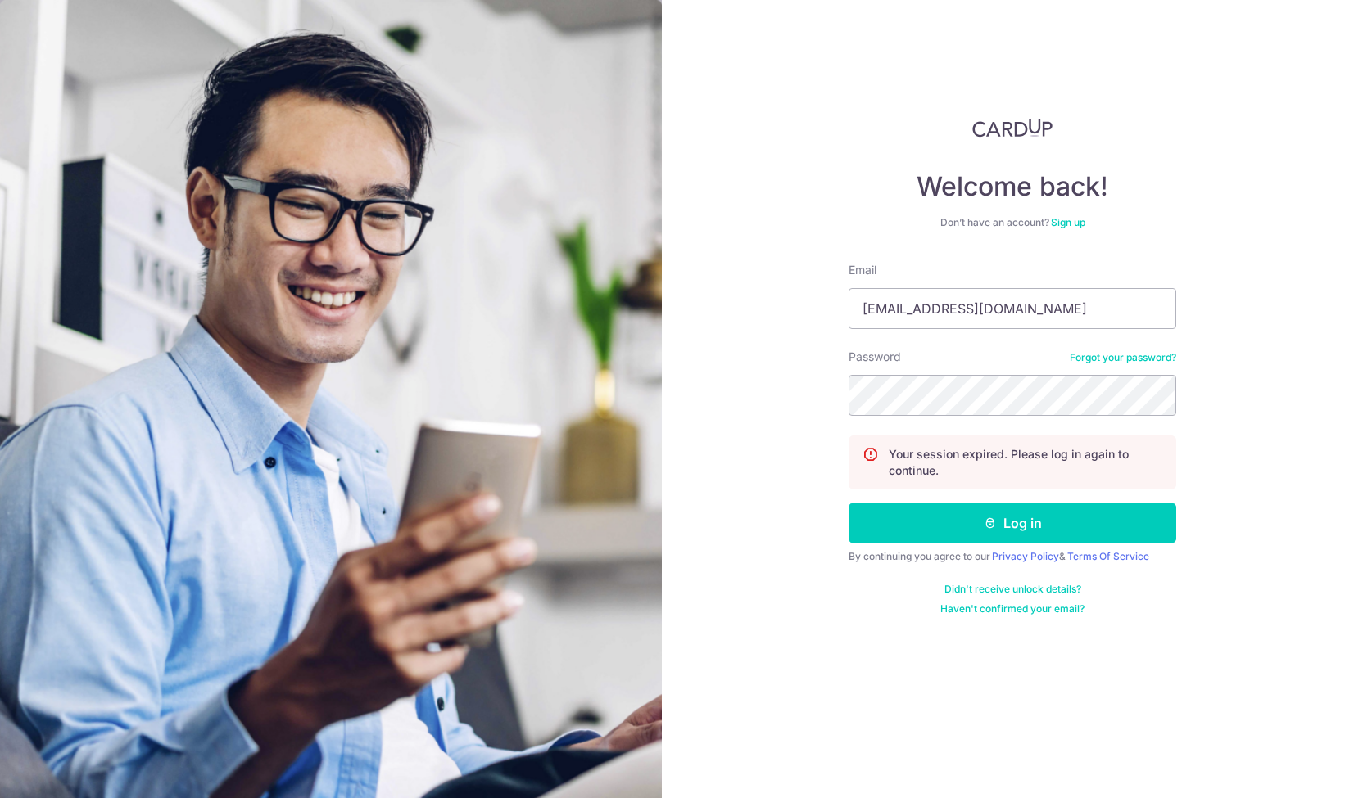
click at [914, 514] on button "Log in" at bounding box center [1012, 523] width 328 height 41
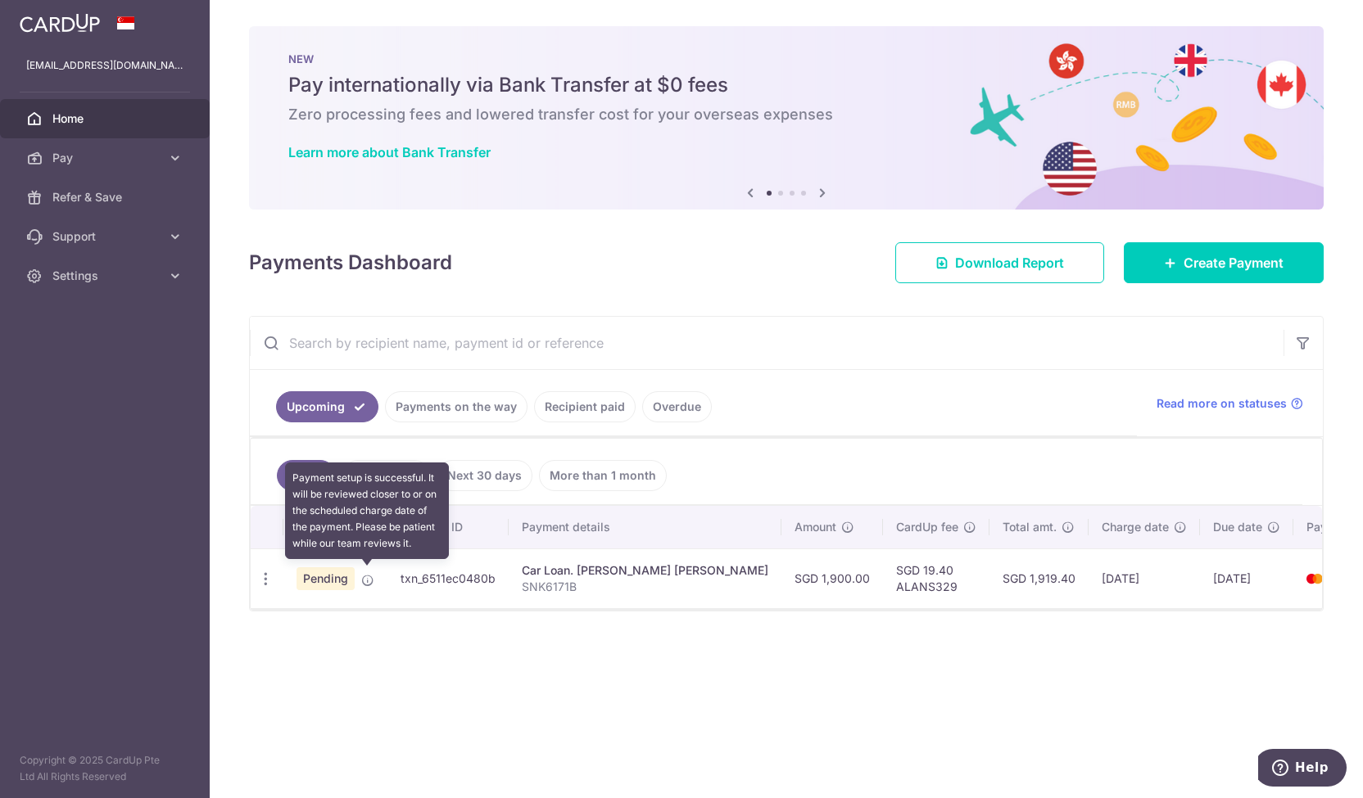
click at [365, 575] on icon at bounding box center [367, 580] width 13 height 13
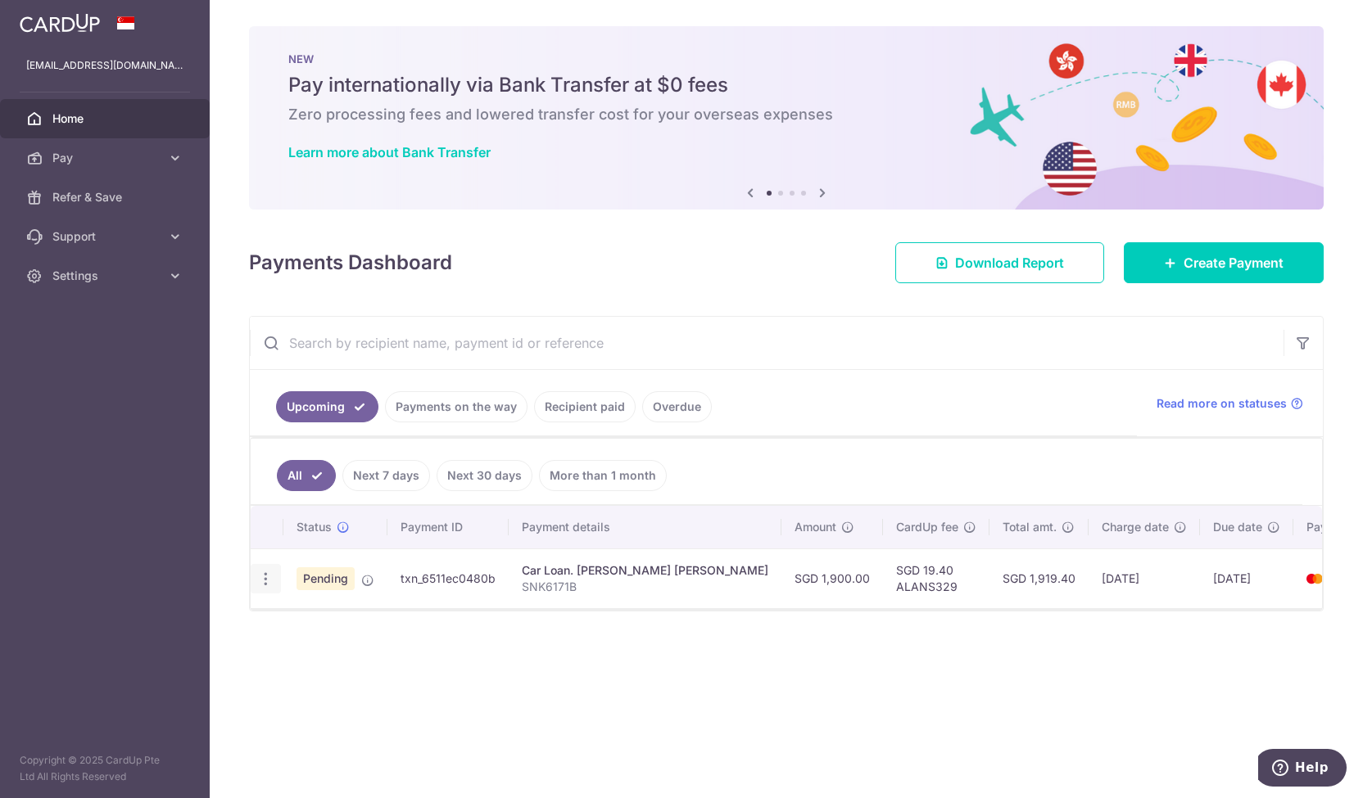
click at [264, 578] on icon "button" at bounding box center [265, 579] width 17 height 17
click at [329, 626] on span "Update payment" at bounding box center [352, 624] width 111 height 20
radio input "true"
type input "1,900.00"
type input "[DATE]"
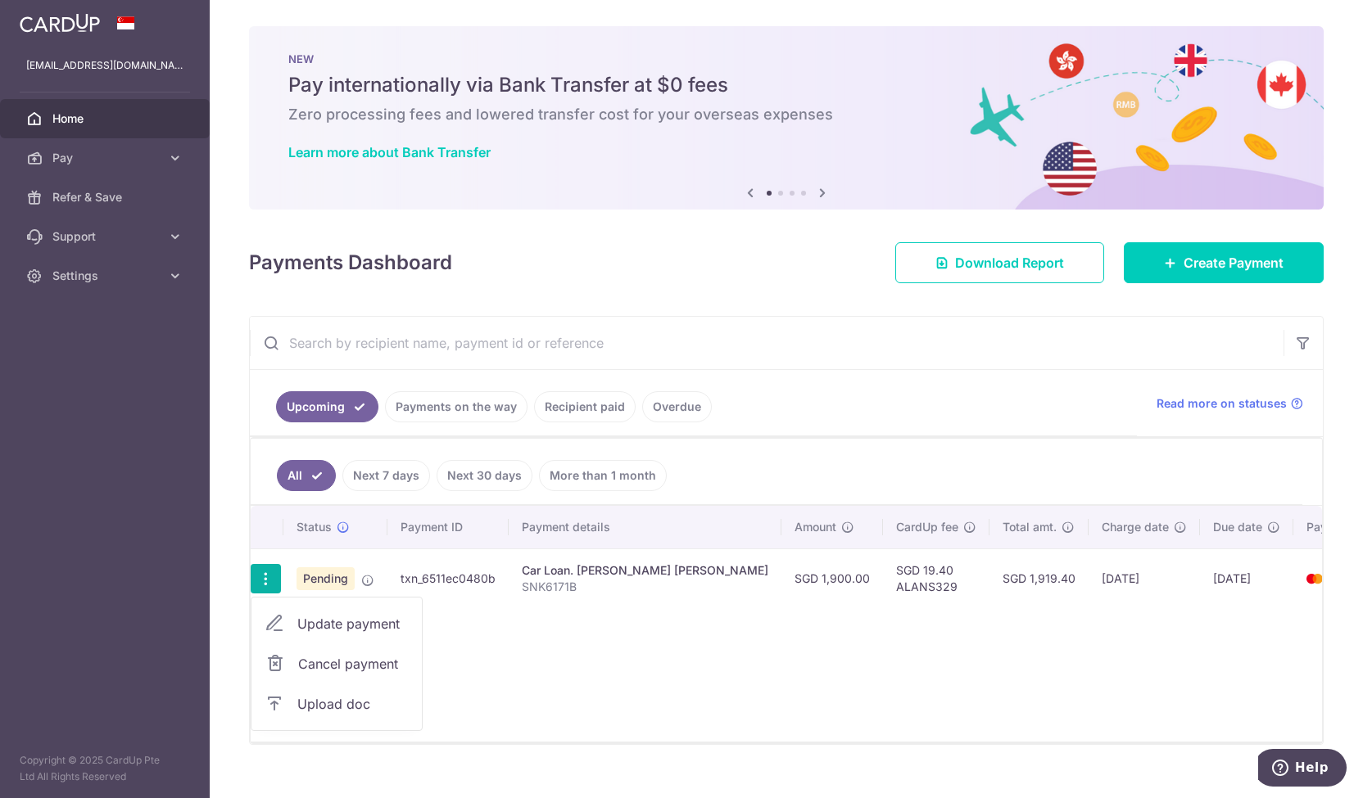
type input "SNK6171B"
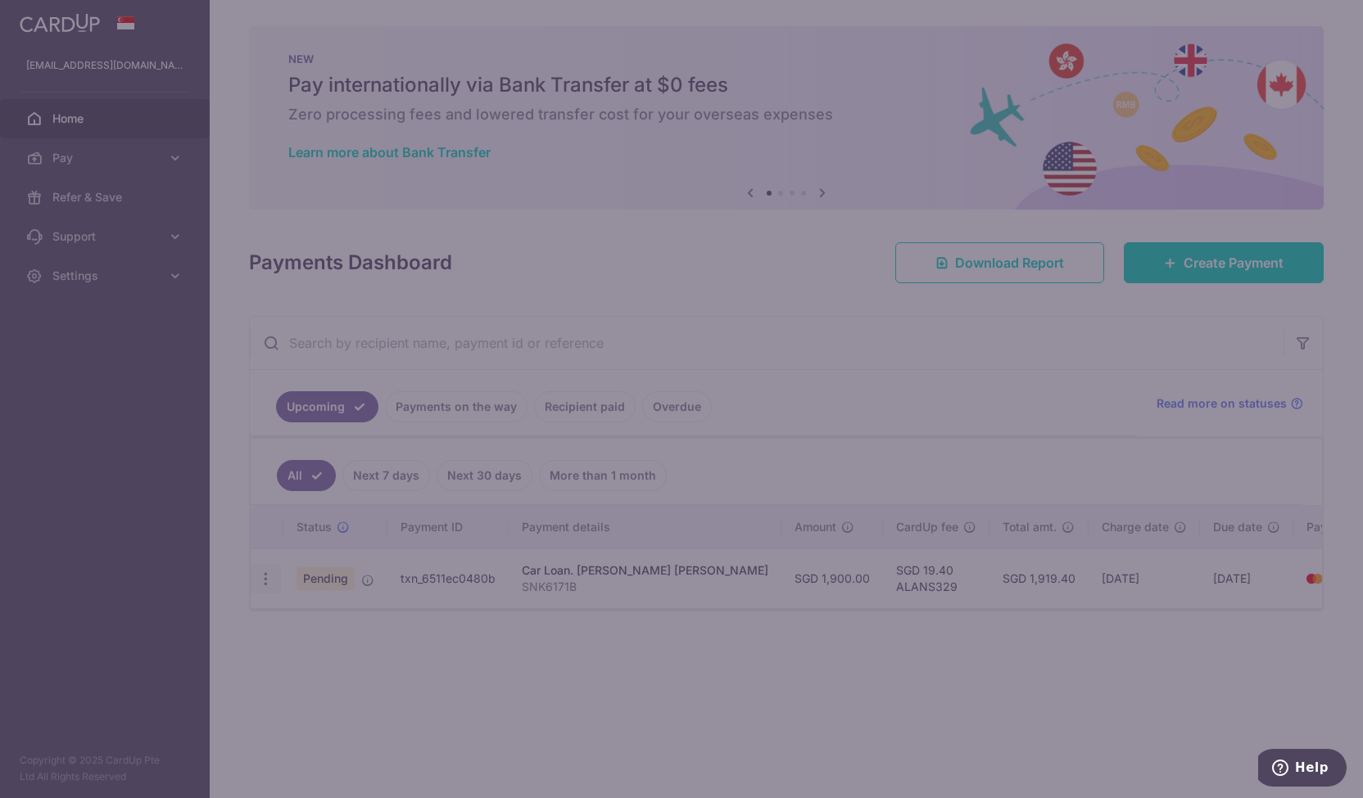
type input "ALANS329"
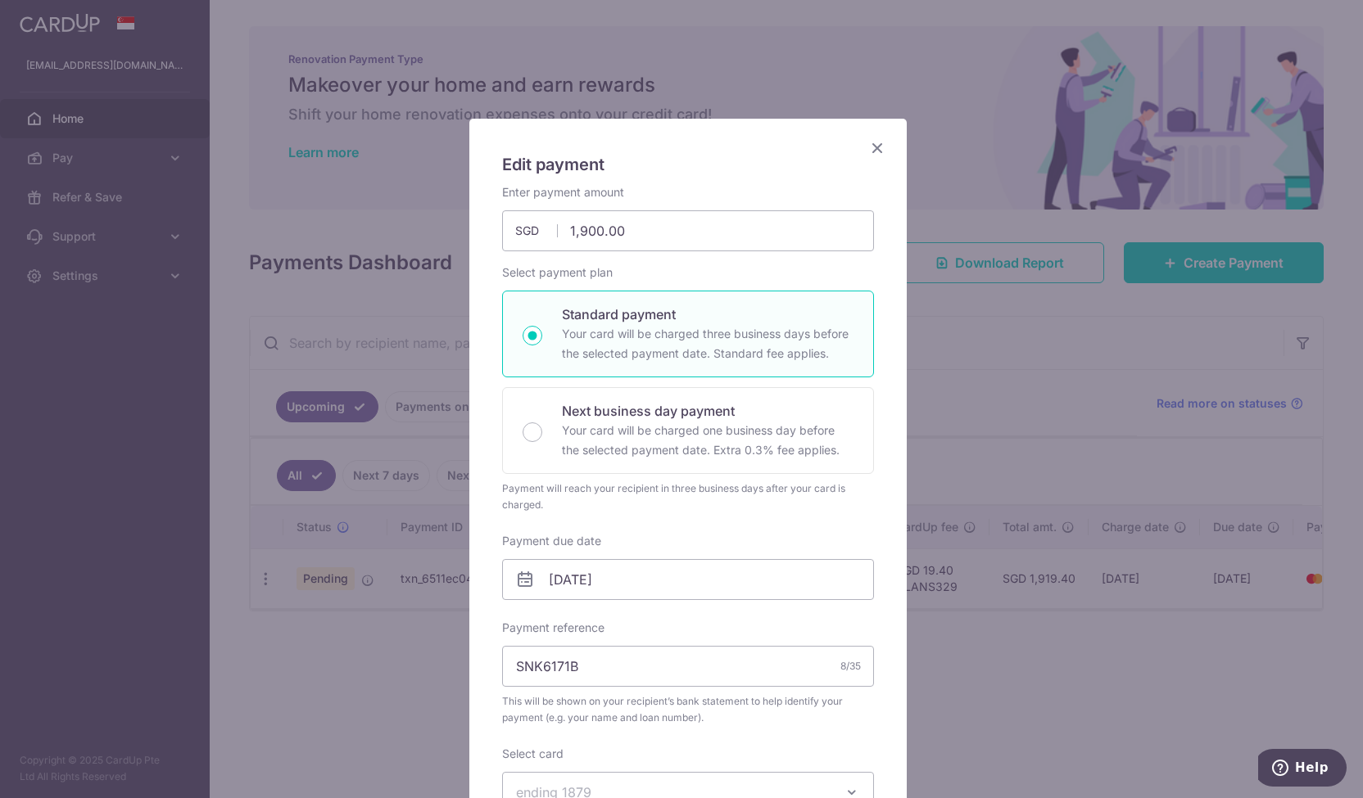
click at [1031, 260] on div "Edit payment By clicking apply, you will make changes to all payments to Mattew…" at bounding box center [681, 399] width 1363 height 798
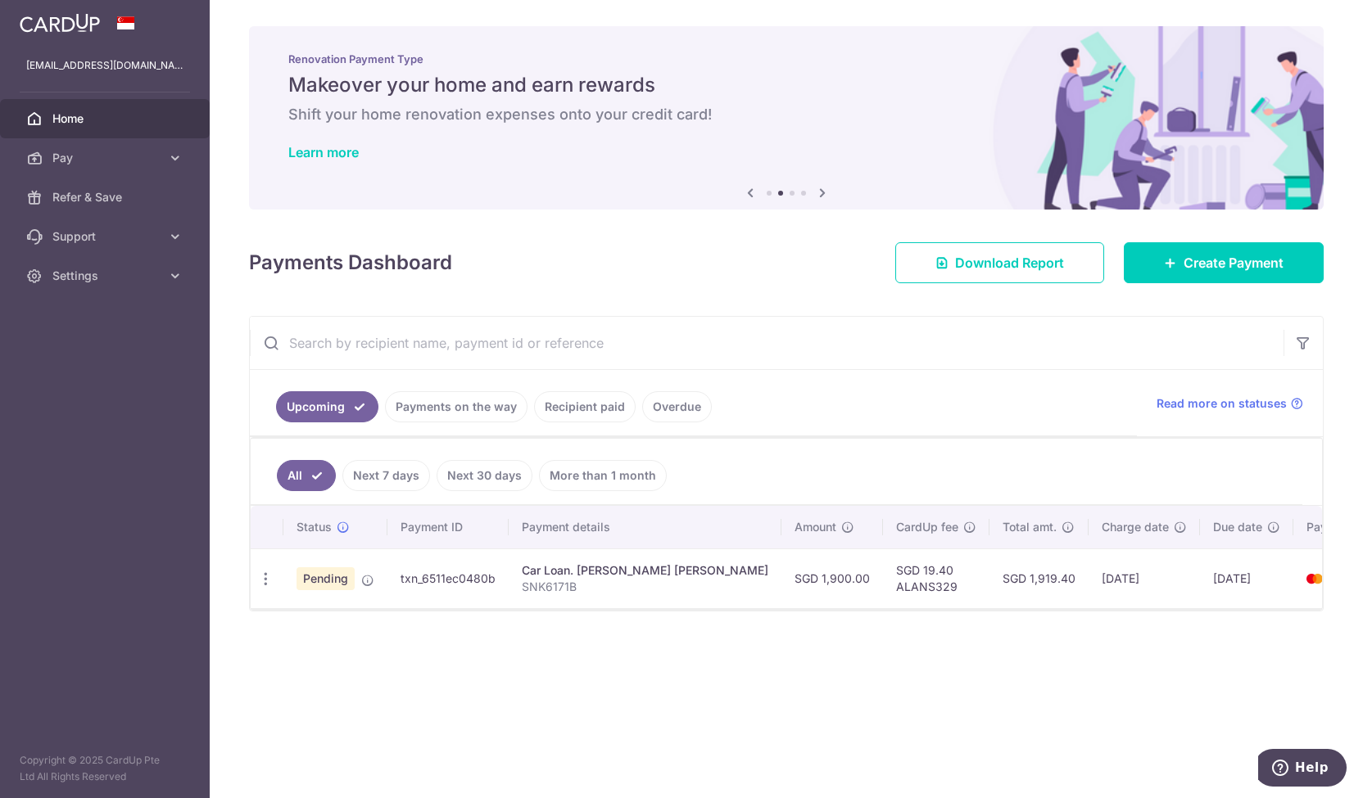
click at [450, 662] on div "× Pause Schedule Pause all future payments in this series Pause just this one p…" at bounding box center [786, 399] width 1153 height 798
click at [259, 582] on icon "button" at bounding box center [265, 579] width 17 height 17
click at [283, 622] on icon at bounding box center [275, 624] width 20 height 20
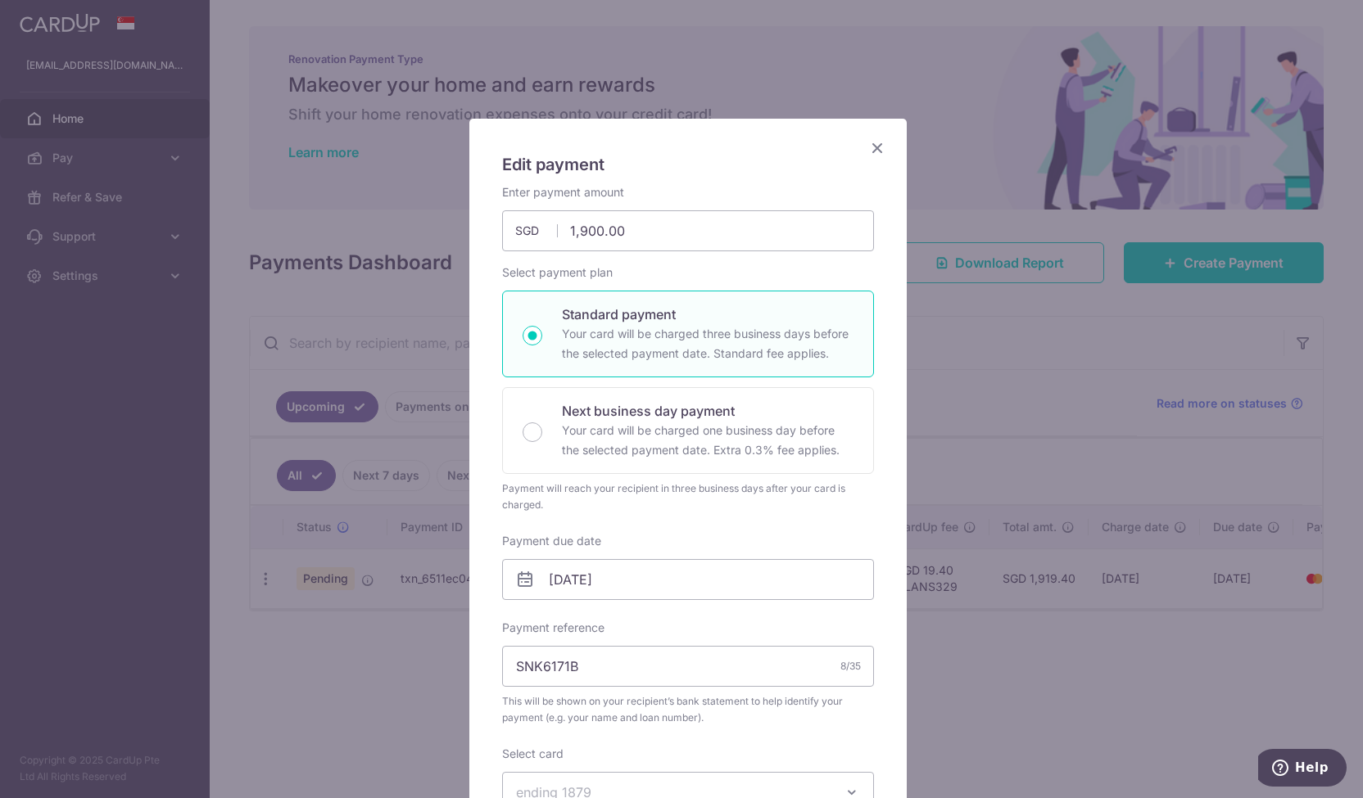
click at [321, 672] on div "Edit payment By clicking apply, you will make changes to all payments to Mattew…" at bounding box center [681, 399] width 1363 height 798
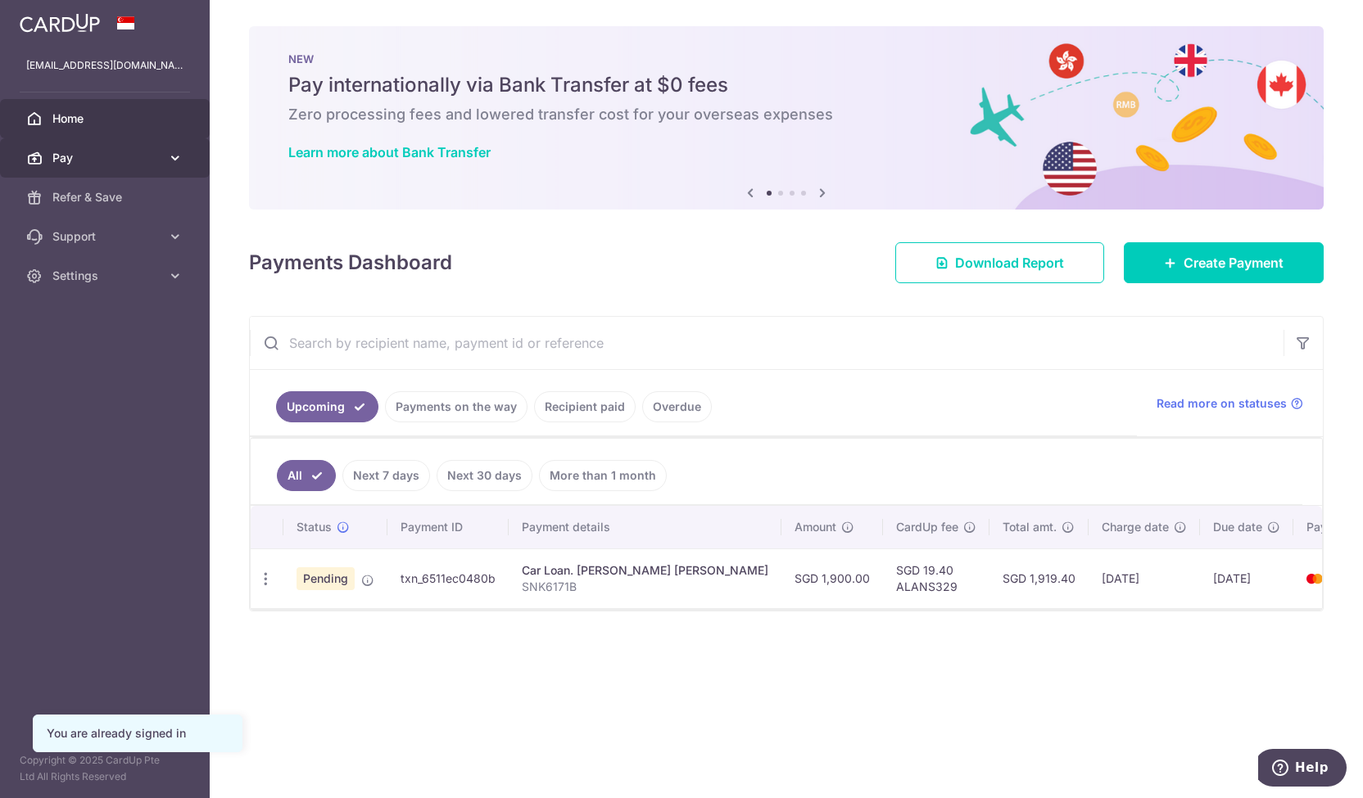
click at [112, 165] on span "Pay" at bounding box center [106, 158] width 108 height 16
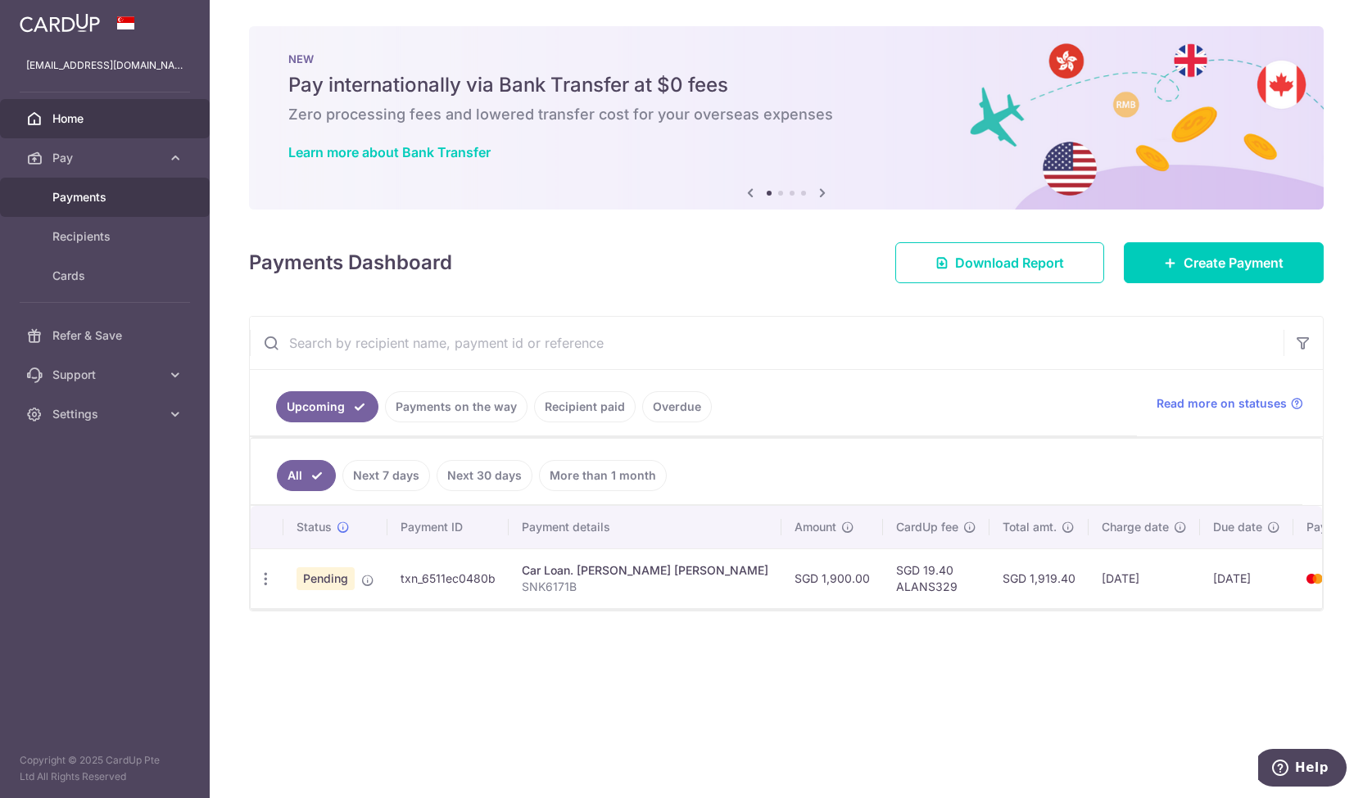
click at [129, 197] on span "Payments" at bounding box center [106, 197] width 108 height 16
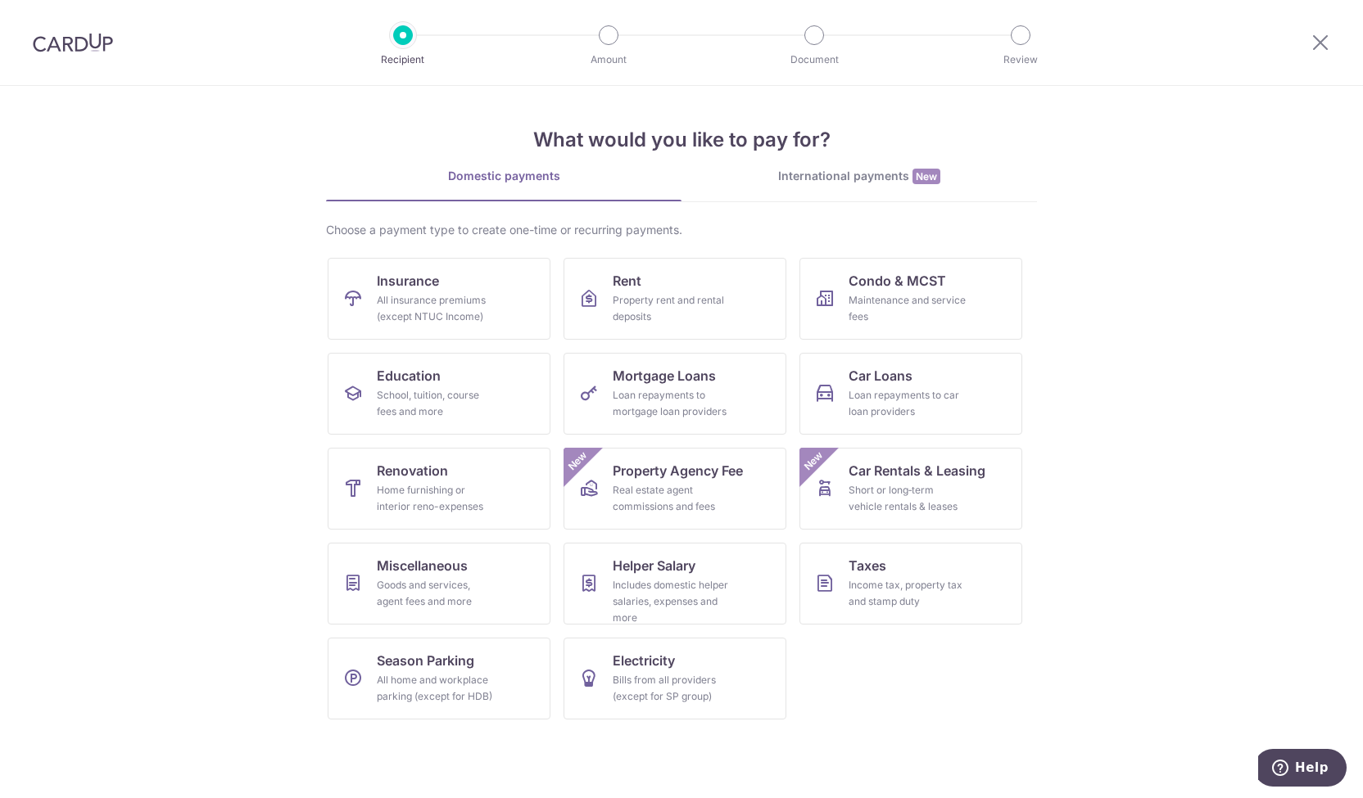
drag, startPoint x: 219, startPoint y: 504, endPoint x: 267, endPoint y: 534, distance: 56.3
click at [219, 504] on section "What would you like to pay for? Domestic payments International payments New Ch…" at bounding box center [681, 442] width 1363 height 712
drag, startPoint x: 888, startPoint y: 744, endPoint x: 902, endPoint y: 673, distance: 72.6
click at [888, 744] on section "What would you like to pay for? Domestic payments International payments New Ch…" at bounding box center [681, 442] width 1363 height 712
click at [472, 586] on div "Goods and services, agent fees and more" at bounding box center [436, 593] width 118 height 33
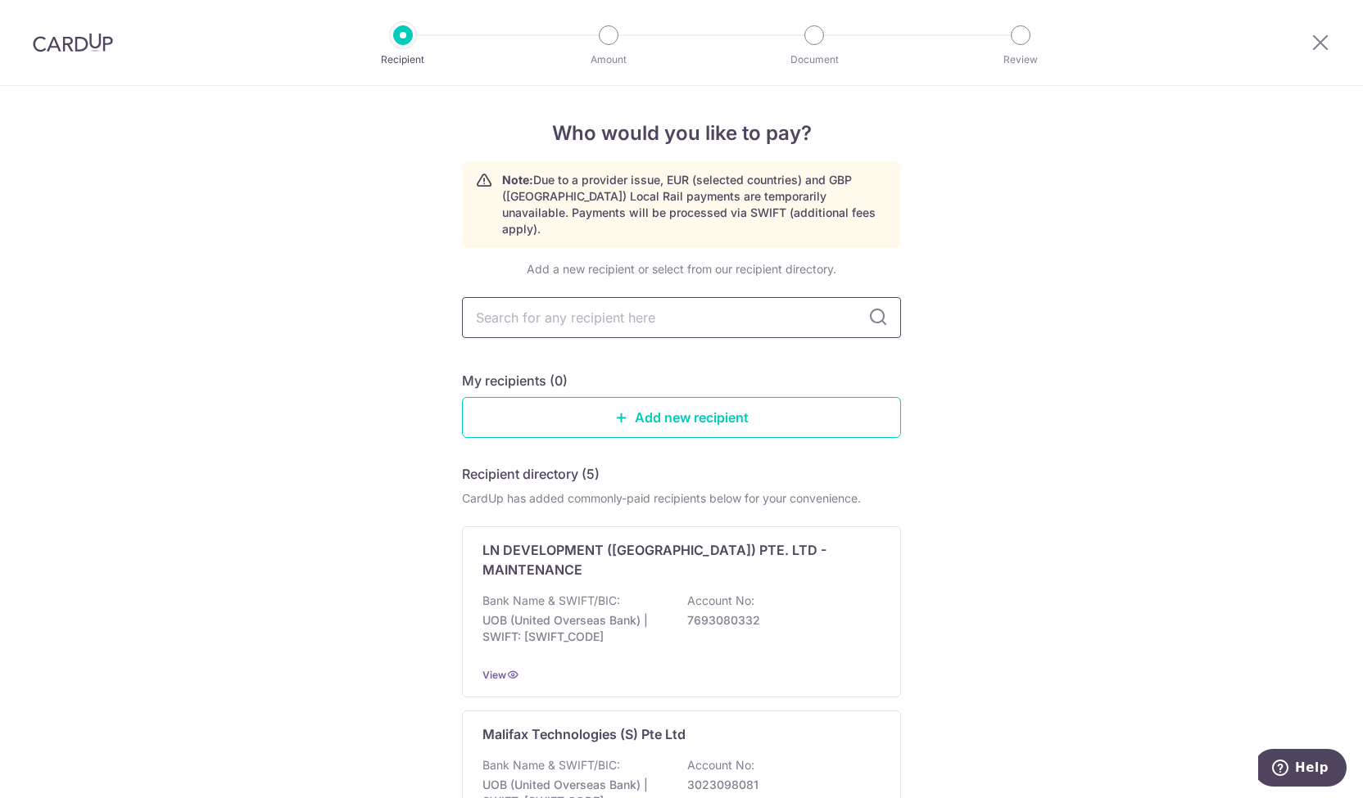
click at [650, 297] on input "text" at bounding box center [681, 317] width 439 height 41
click at [307, 366] on div "Who would you like to pay? Note: Due to a provider issue, EUR (selected countri…" at bounding box center [681, 796] width 1363 height 1421
click at [879, 308] on icon at bounding box center [878, 318] width 20 height 20
click at [745, 314] on input "text" at bounding box center [681, 317] width 439 height 41
type input "mount"
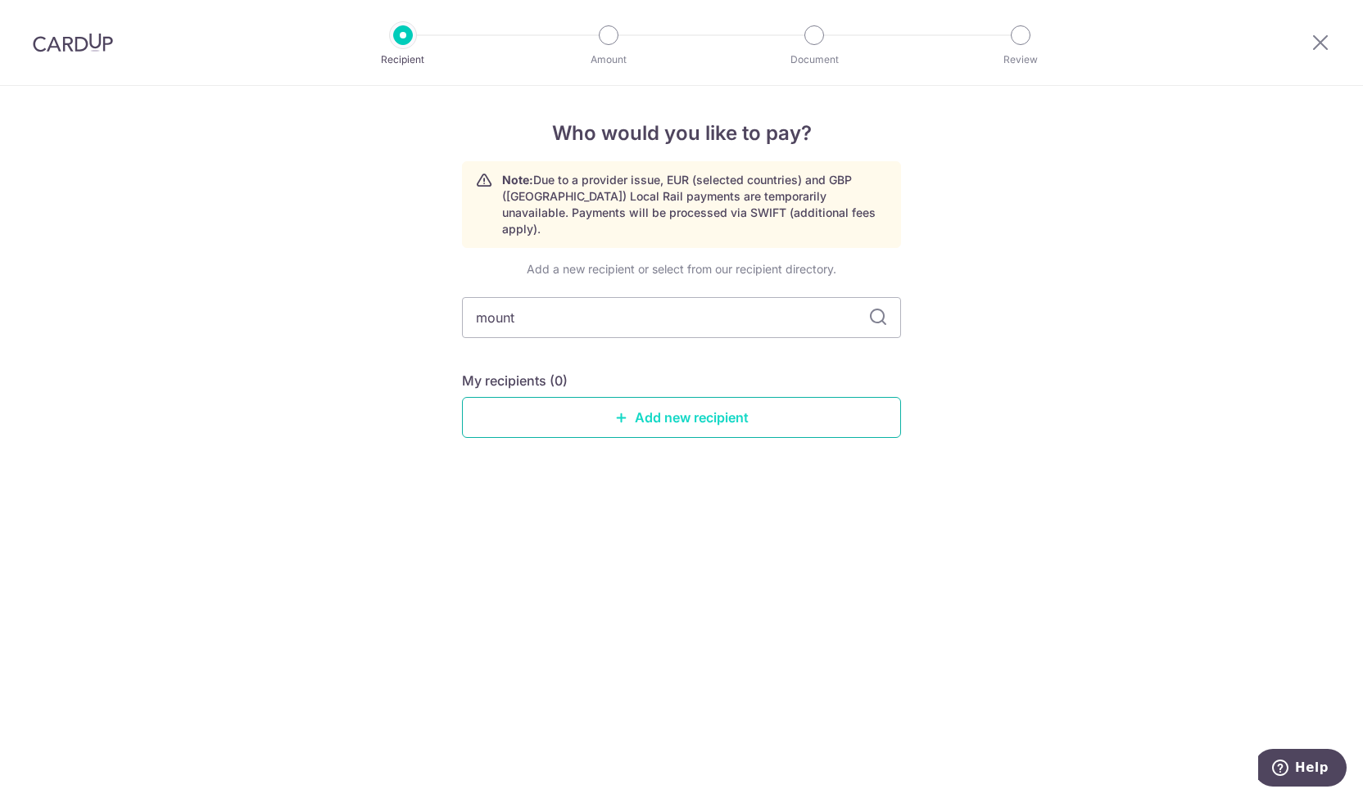
click at [681, 411] on link "Add new recipient" at bounding box center [681, 417] width 439 height 41
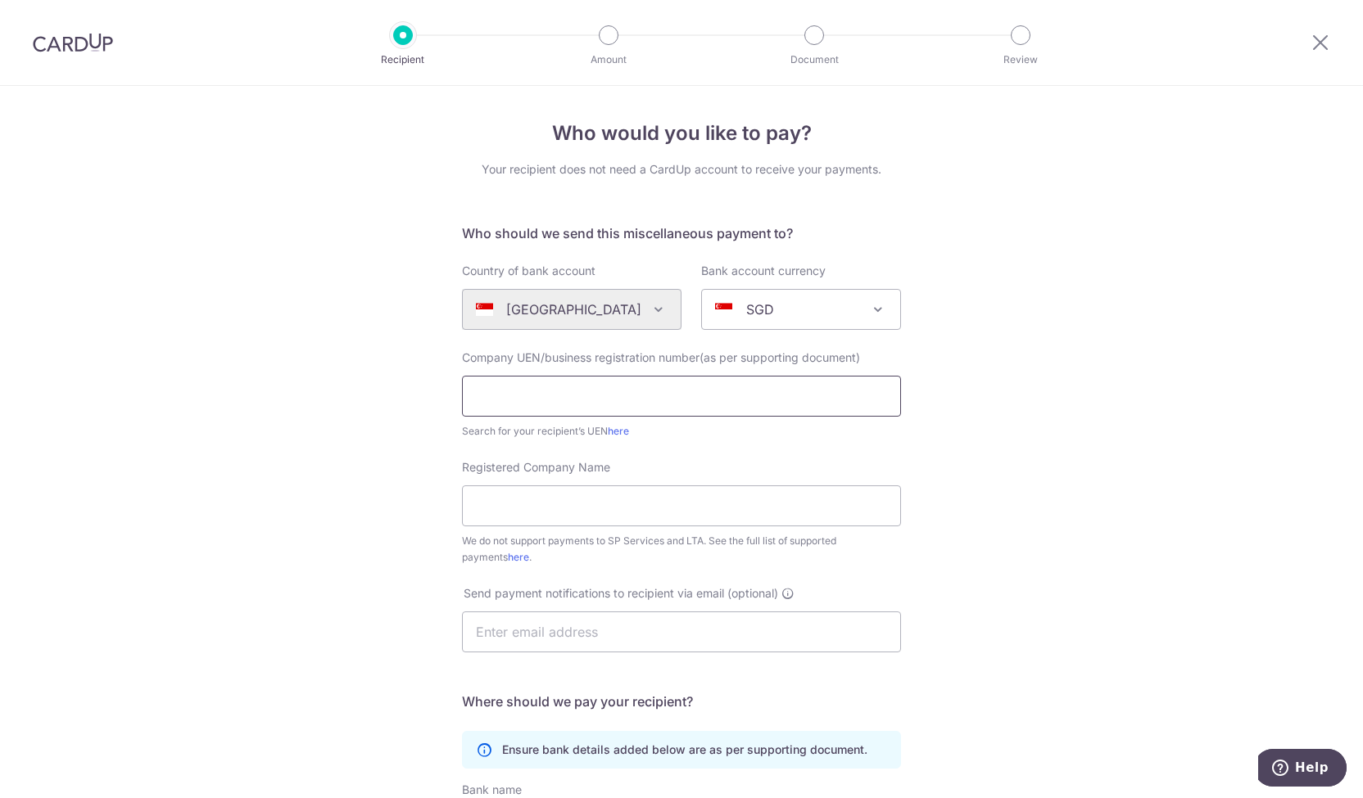
click at [673, 397] on input "text" at bounding box center [681, 396] width 439 height 41
drag, startPoint x: 555, startPoint y: 230, endPoint x: 650, endPoint y: 230, distance: 95.0
click at [650, 230] on h5 "Who should we send this miscellaneous payment to?" at bounding box center [681, 234] width 439 height 20
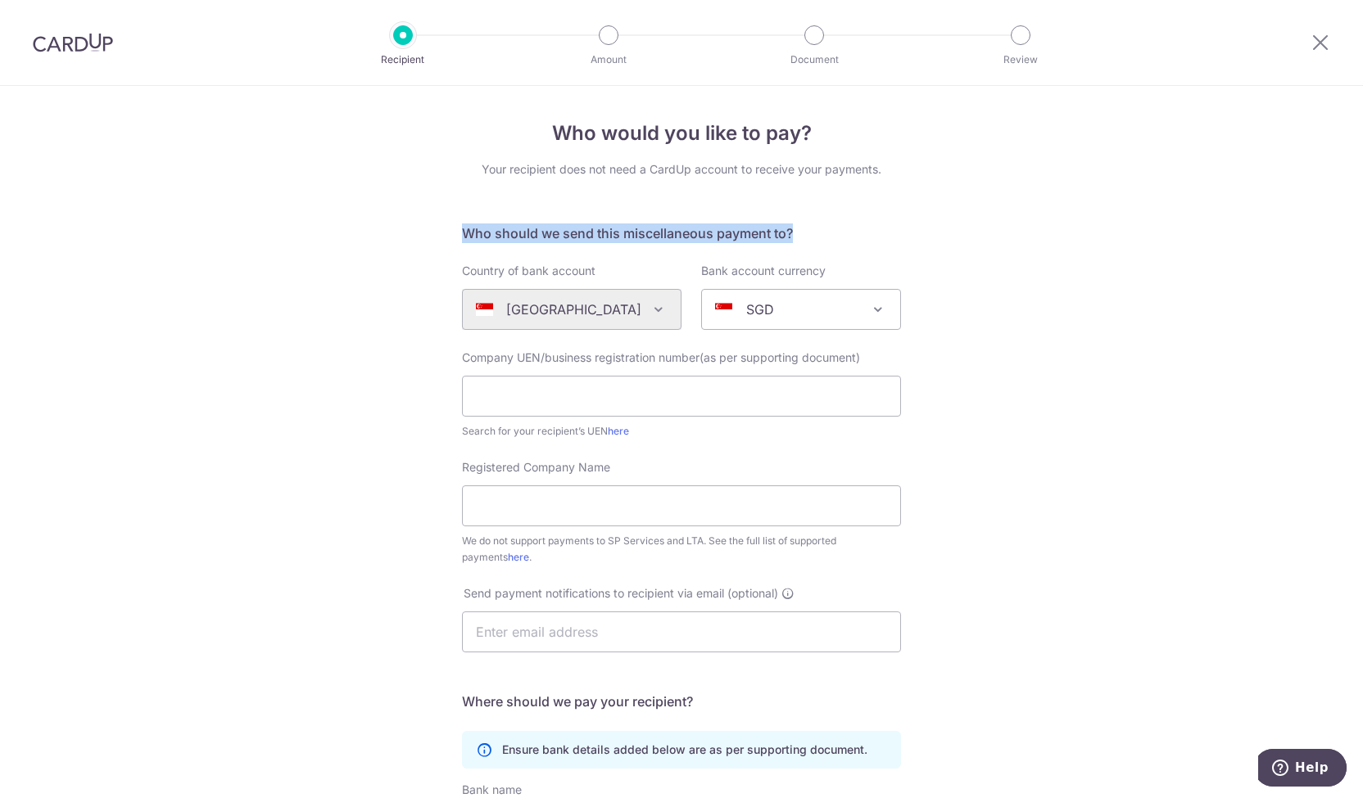
click at [650, 230] on h5 "Who should we send this miscellaneous payment to?" at bounding box center [681, 234] width 439 height 20
click at [656, 230] on h5 "Who should we send this miscellaneous payment to?" at bounding box center [681, 234] width 439 height 20
click at [623, 407] on input "text" at bounding box center [681, 396] width 439 height 41
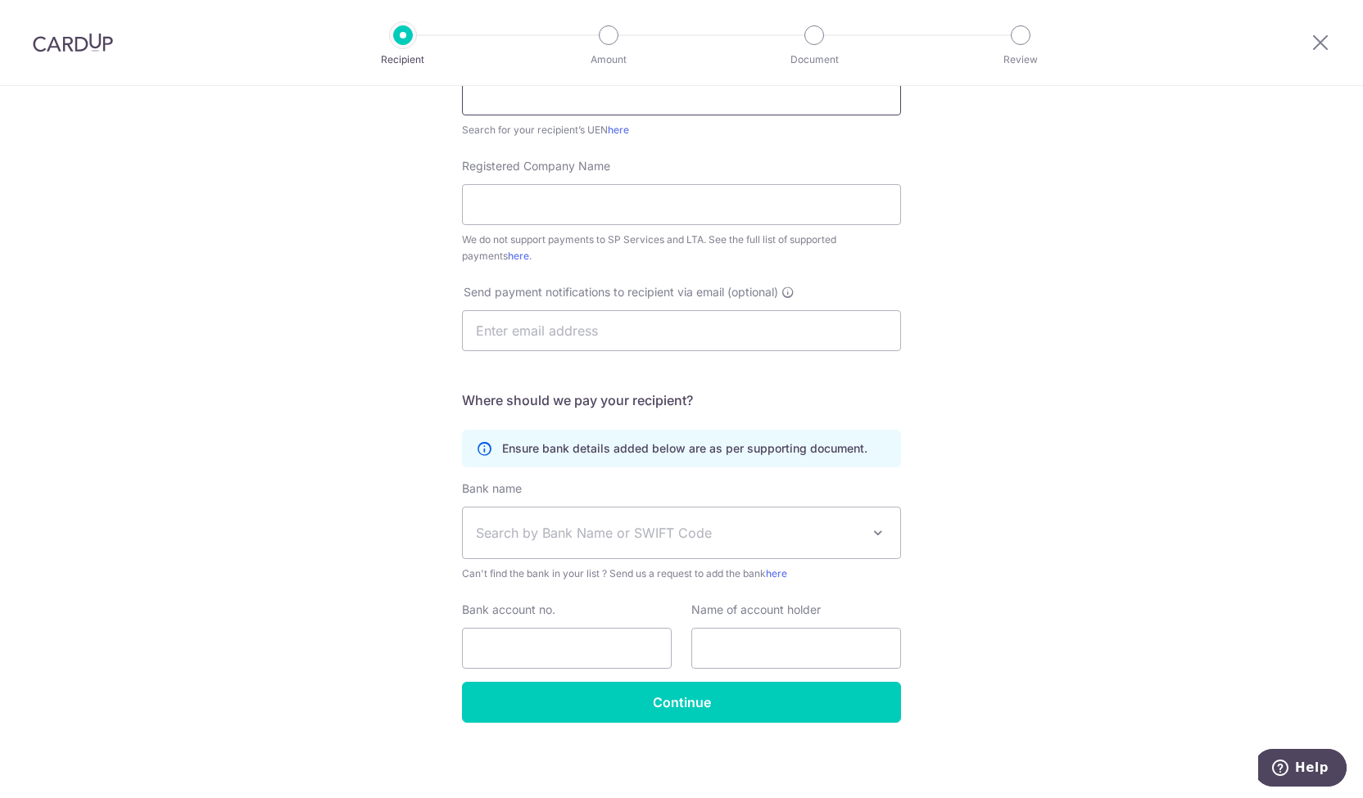
scroll to position [56, 0]
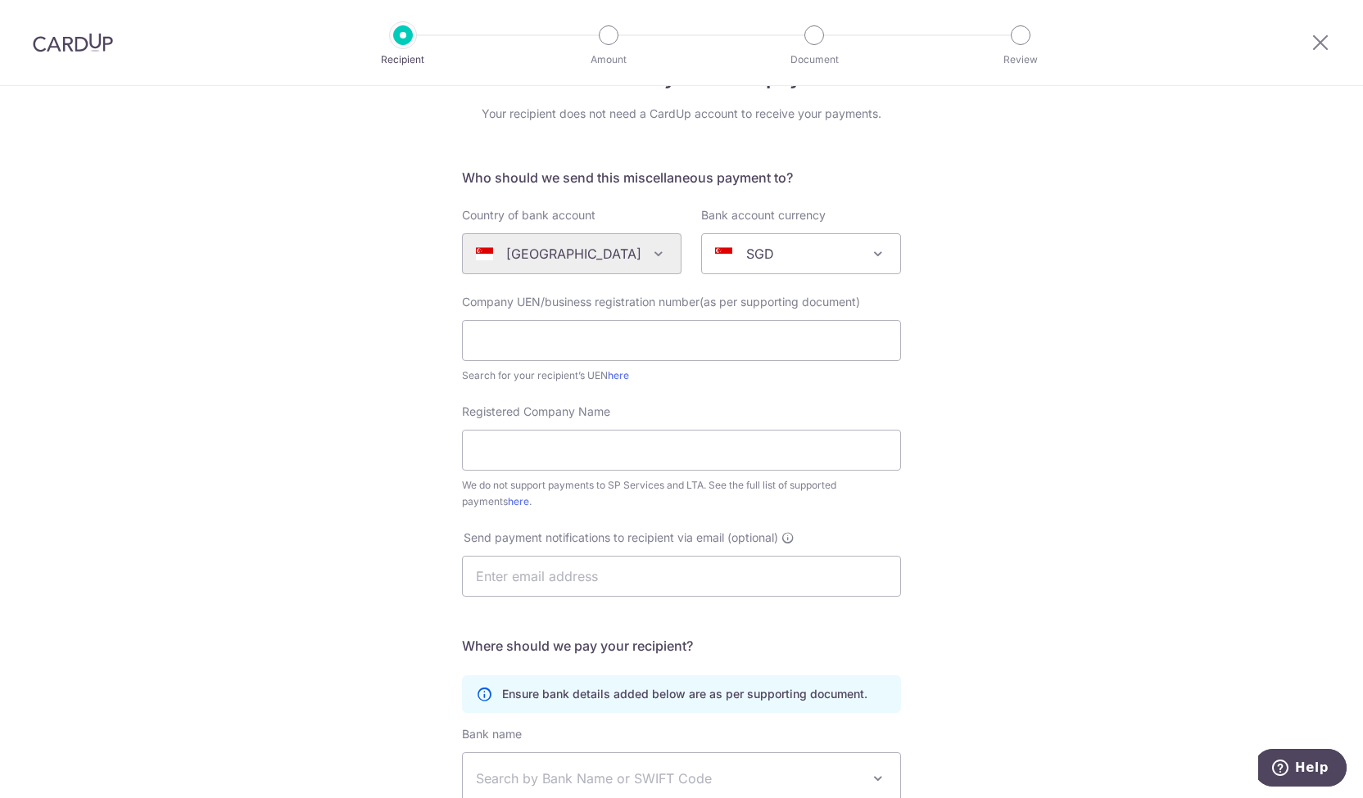
click at [355, 546] on div "Who would you like to pay? Your recipient does not need a CardUp account to rec…" at bounding box center [681, 537] width 1363 height 1015
click at [390, 427] on div "Who would you like to pay? Your recipient does not need a CardUp account to rec…" at bounding box center [681, 537] width 1363 height 1015
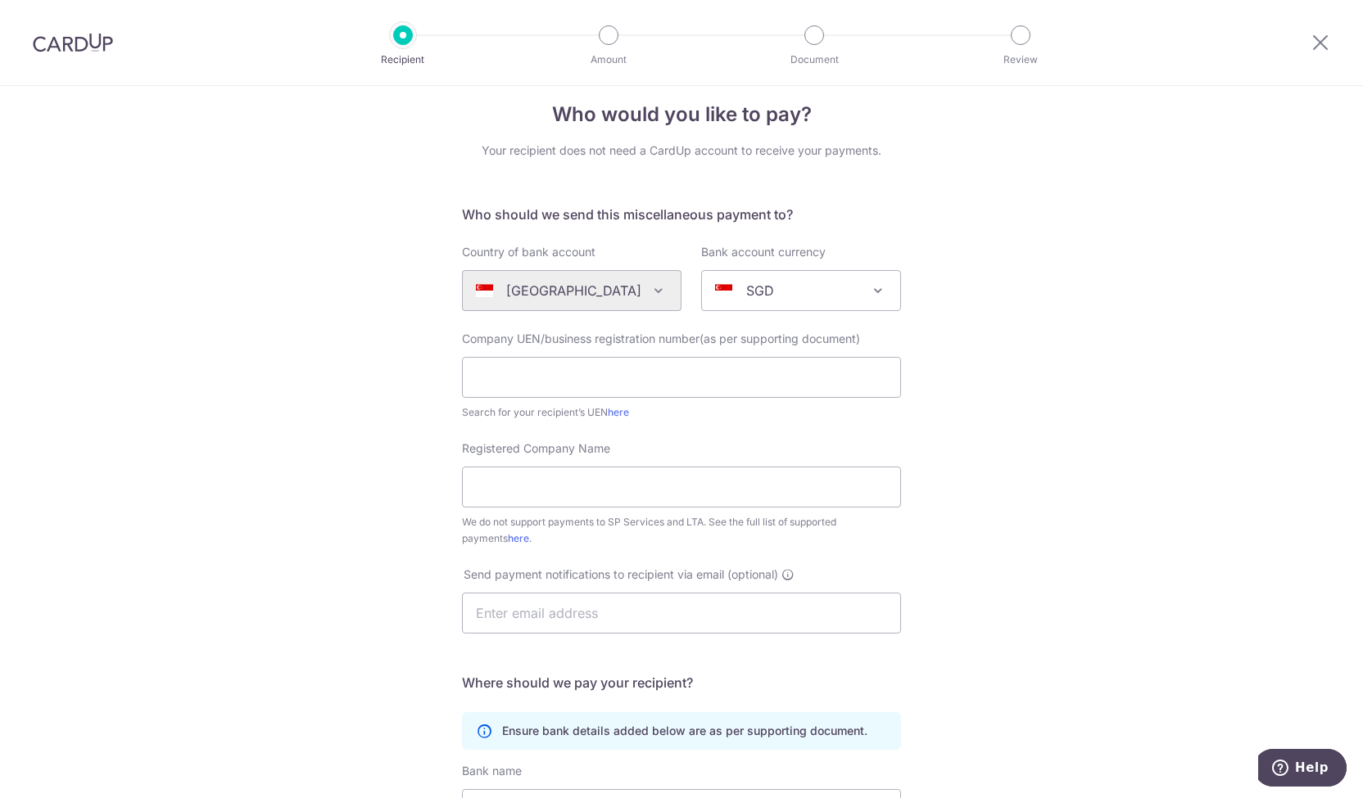
scroll to position [0, 0]
